Goal: Browse casually

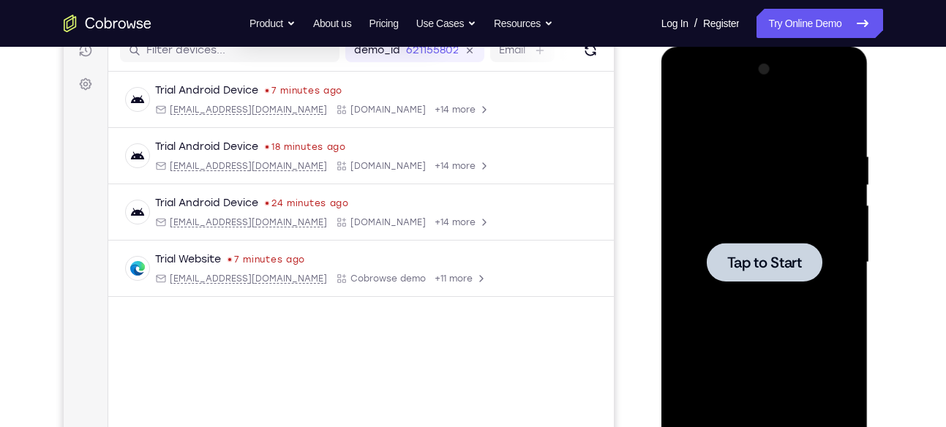
click at [722, 181] on div at bounding box center [765, 263] width 184 height 410
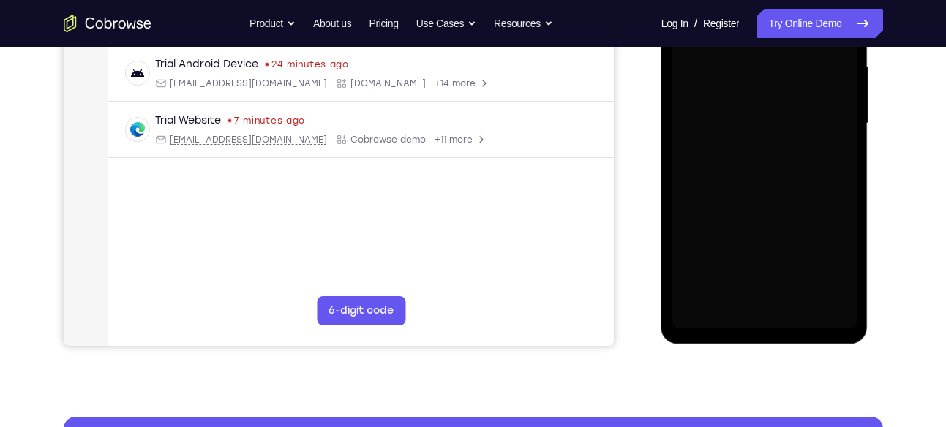
scroll to position [335, 0]
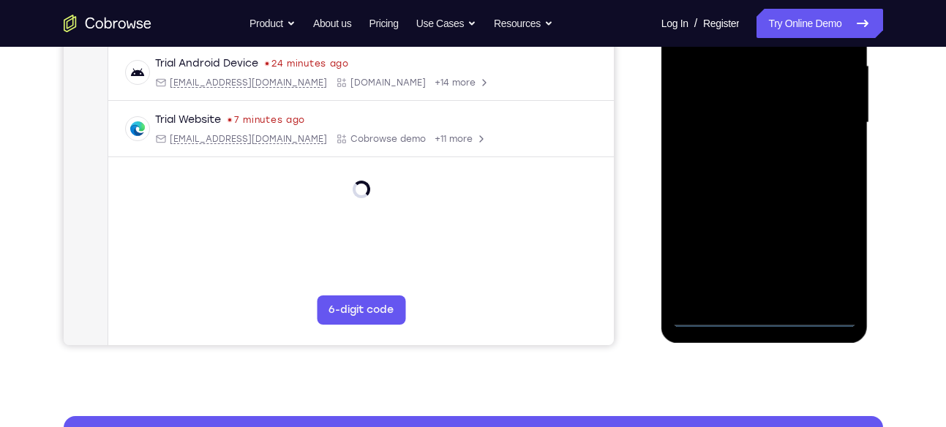
click at [766, 315] on div at bounding box center [765, 123] width 184 height 410
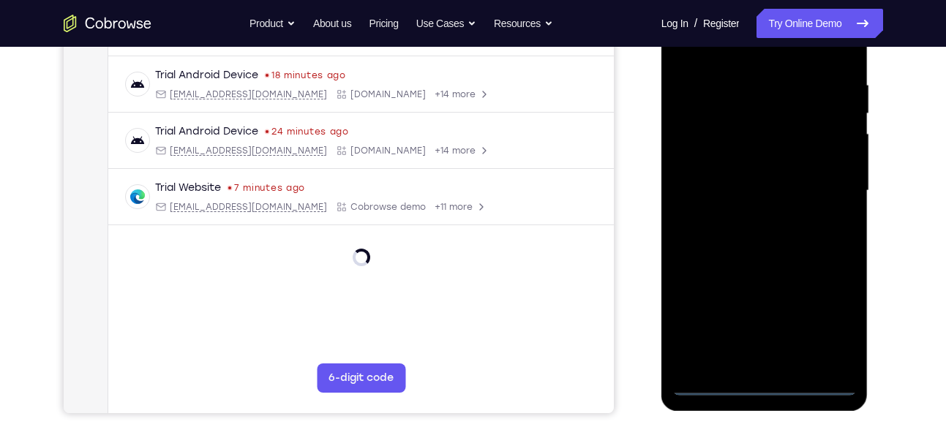
scroll to position [257, 0]
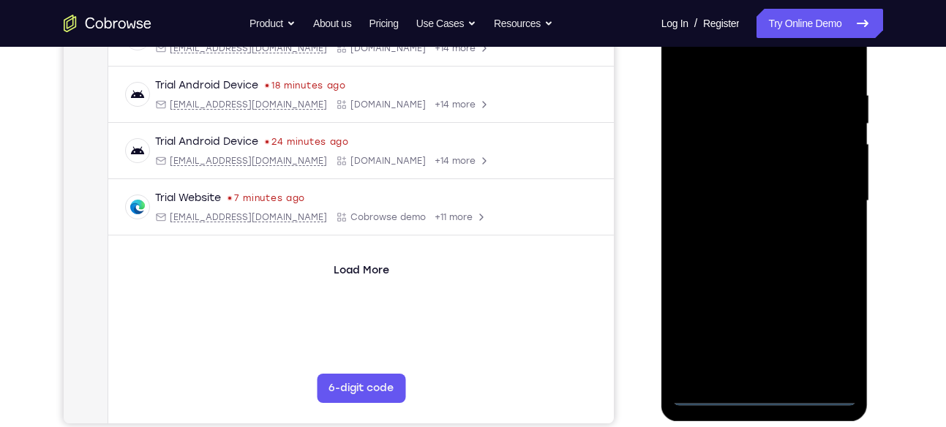
click at [823, 318] on div at bounding box center [765, 201] width 184 height 410
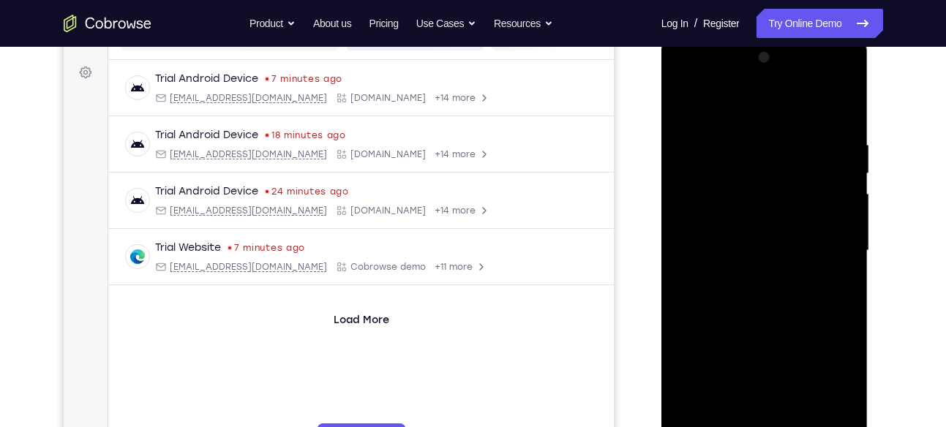
scroll to position [206, 0]
click at [691, 74] on div at bounding box center [765, 252] width 184 height 410
click at [708, 173] on div at bounding box center [765, 252] width 184 height 410
click at [706, 113] on div at bounding box center [765, 252] width 184 height 410
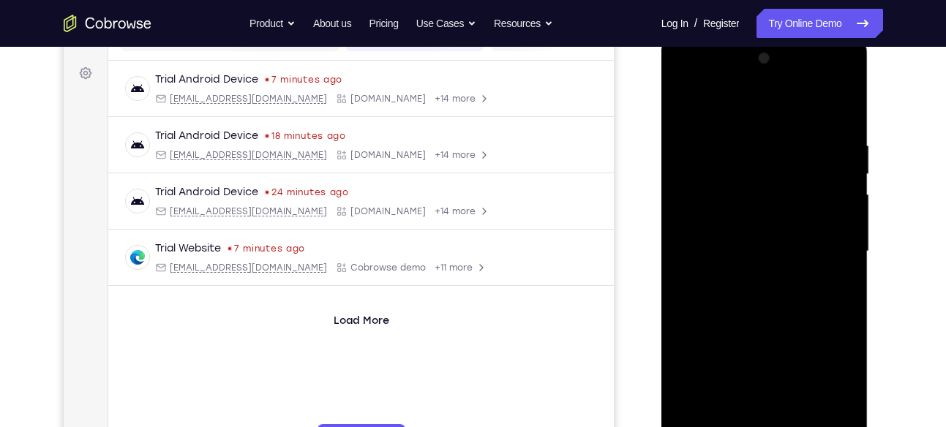
click at [701, 212] on div at bounding box center [765, 252] width 184 height 410
click at [758, 248] on div at bounding box center [765, 252] width 184 height 410
click at [752, 228] on div at bounding box center [765, 252] width 184 height 410
click at [763, 271] on div at bounding box center [765, 252] width 184 height 410
click at [838, 98] on div at bounding box center [765, 252] width 184 height 410
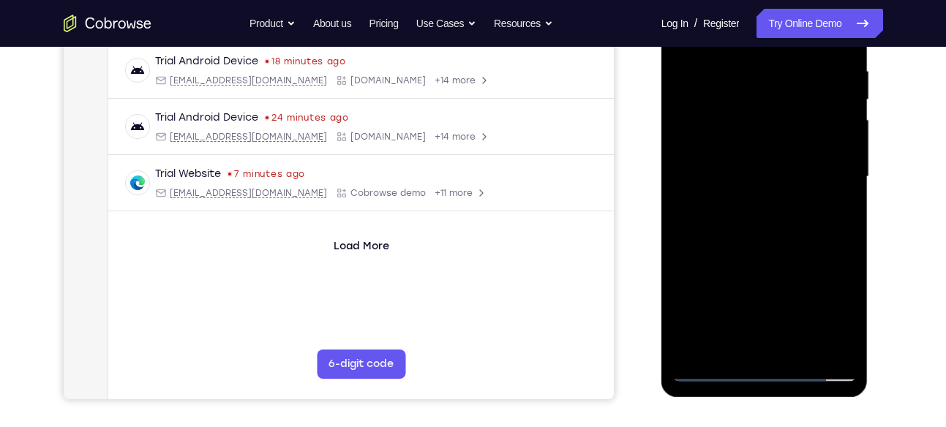
scroll to position [282, 0]
drag, startPoint x: 779, startPoint y: 272, endPoint x: 805, endPoint y: 160, distance: 115.1
click at [805, 160] on div at bounding box center [765, 176] width 184 height 410
click at [758, 333] on div at bounding box center [765, 176] width 184 height 410
click at [772, 331] on div at bounding box center [765, 176] width 184 height 410
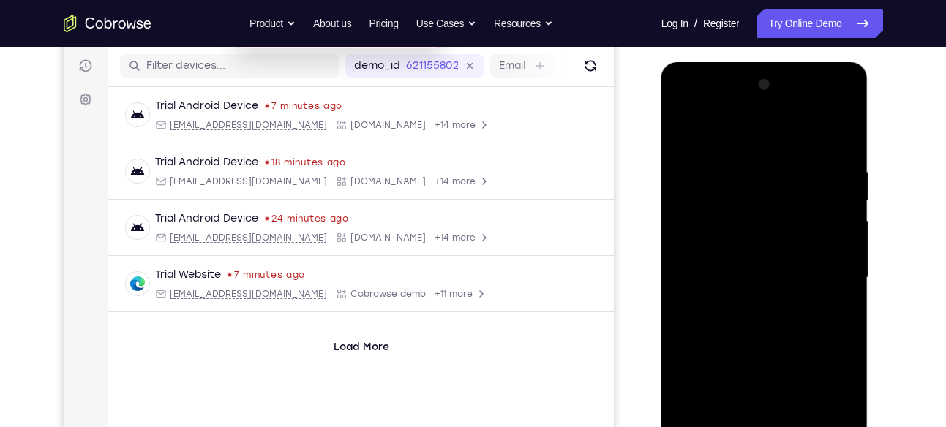
scroll to position [179, 0]
click at [757, 260] on div at bounding box center [765, 280] width 184 height 410
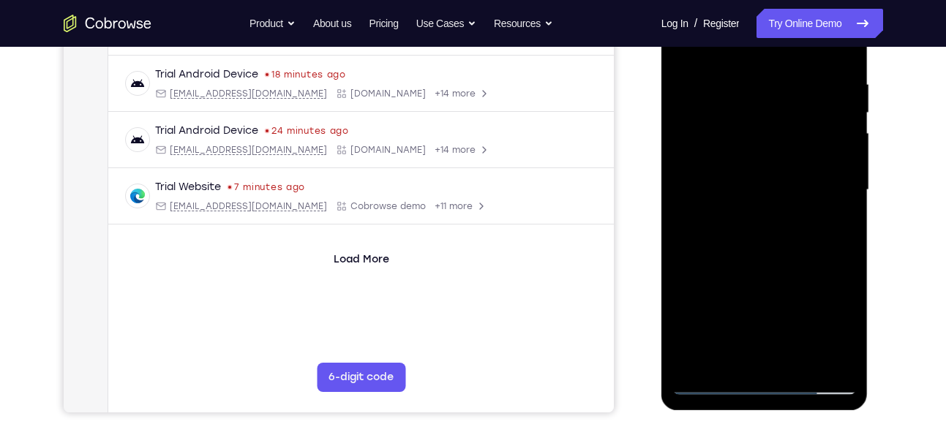
scroll to position [266, 0]
click at [839, 204] on div at bounding box center [765, 192] width 184 height 410
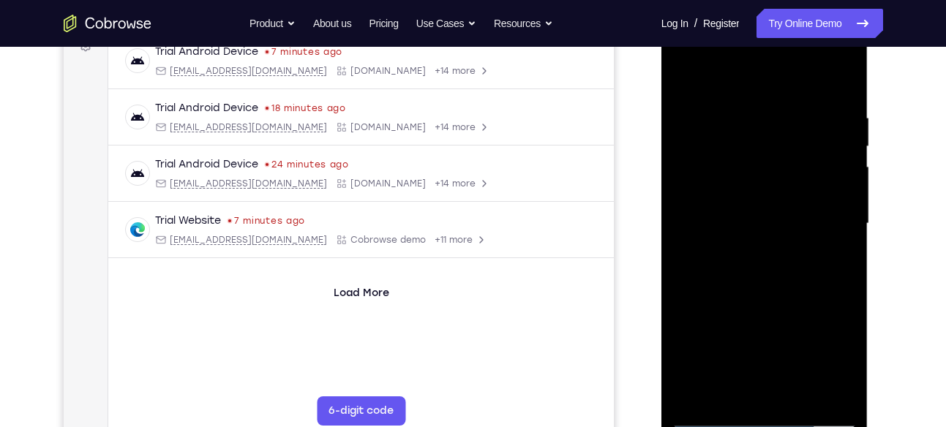
scroll to position [234, 0]
click at [850, 235] on div at bounding box center [765, 225] width 184 height 410
click at [838, 242] on div at bounding box center [765, 225] width 184 height 410
click at [842, 238] on div at bounding box center [765, 225] width 184 height 410
click at [843, 83] on div at bounding box center [765, 225] width 184 height 410
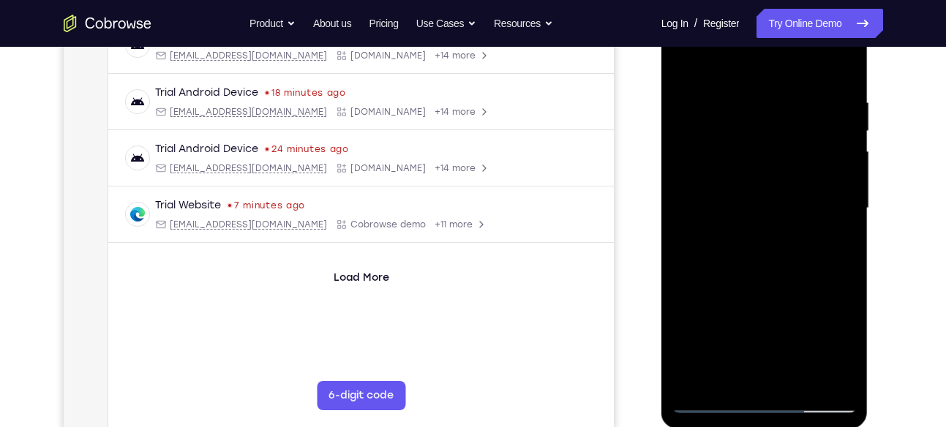
scroll to position [251, 0]
drag, startPoint x: 758, startPoint y: 254, endPoint x: 772, endPoint y: 168, distance: 86.7
click at [772, 168] on div at bounding box center [765, 207] width 184 height 410
